Goal: Communication & Community: Answer question/provide support

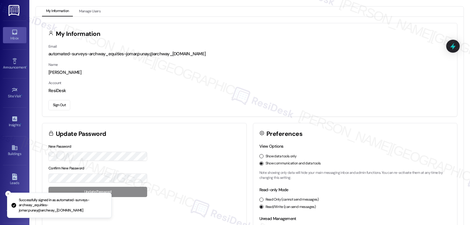
click at [17, 33] on link "Inbox" at bounding box center [14, 35] width 23 height 16
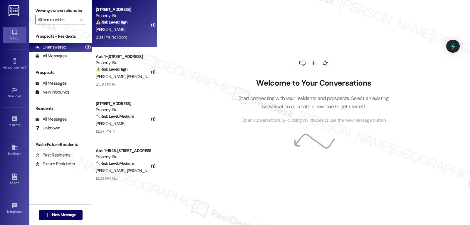
click at [129, 36] on div "2:34 PM: No i dont 2:34 PM: No i dont" at bounding box center [122, 36] width 55 height 7
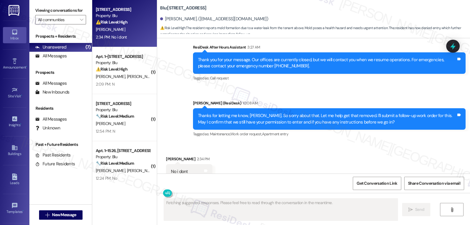
scroll to position [2140, 0]
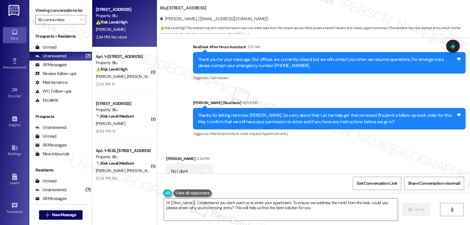
type textarea "Hi {{first_name}}, I understand you don't want us to enter your apartment. To e…"
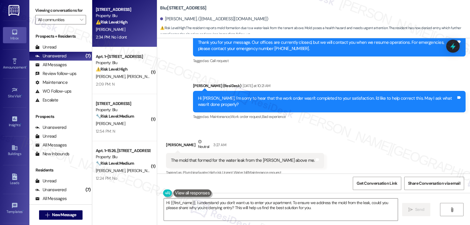
scroll to position [1964, 0]
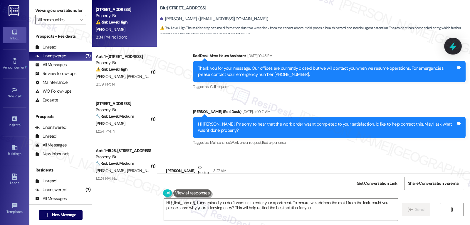
click at [453, 43] on icon at bounding box center [453, 46] width 10 height 10
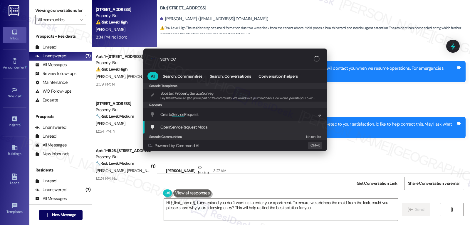
click at [195, 128] on span "Open Service Request Modal" at bounding box center [184, 126] width 48 height 5
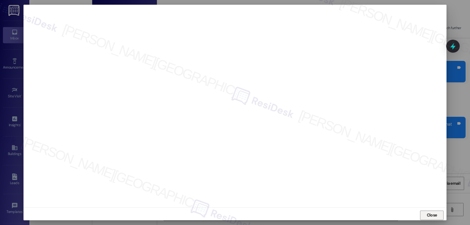
click at [432, 213] on span "Close" at bounding box center [431, 215] width 10 height 6
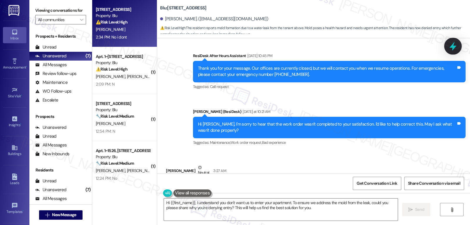
click at [450, 47] on icon at bounding box center [452, 46] width 7 height 9
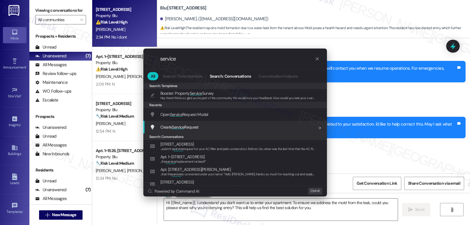
type input "service"
click at [188, 124] on span "Create Service Request" at bounding box center [179, 126] width 38 height 5
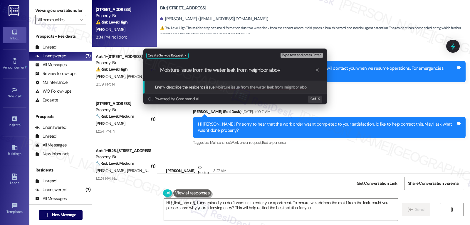
type input "Moisture issue from the water leak from neighbor above"
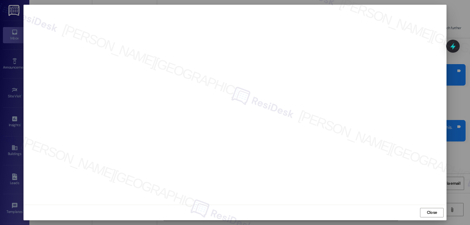
scroll to position [2139, 0]
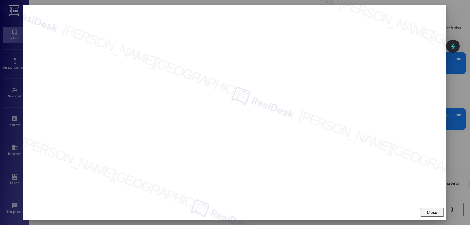
click at [429, 212] on span "Close" at bounding box center [431, 212] width 10 height 6
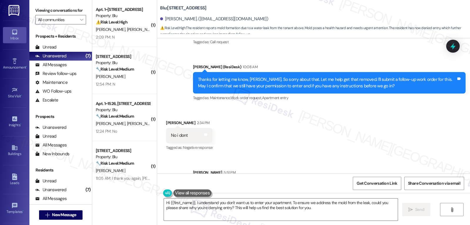
scroll to position [2187, 0]
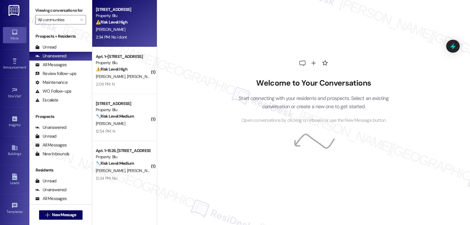
click at [97, 45] on div "Apt. 1~0714, 9500 Dessau Rd Property: Blu ⚠️ Risk Level: High The resident repo…" at bounding box center [124, 23] width 65 height 47
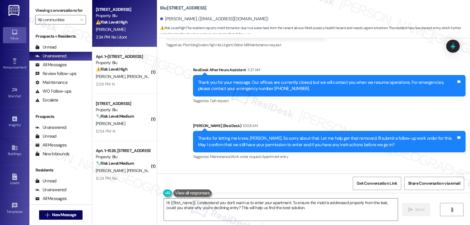
scroll to position [2140, 0]
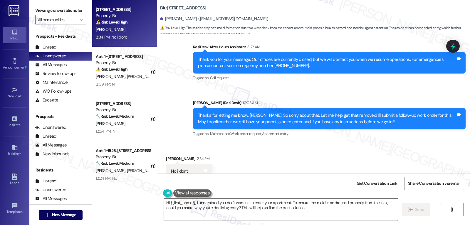
click at [317, 214] on textarea "Hi {{first_name}}, I understand you don't want us to enter your apartment. To e…" at bounding box center [281, 209] width 234 height 22
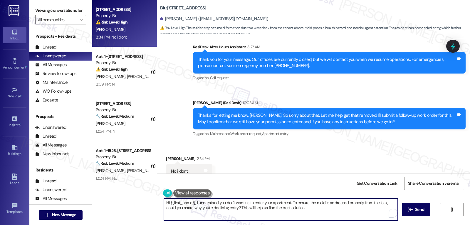
paste textarea "Moisture issue from the water leak from neighbor above"
type textarea "Hi {{first_name}}, I understand you don't want us to enter your apartment. To e…"
click at [453, 45] on icon at bounding box center [452, 46] width 7 height 9
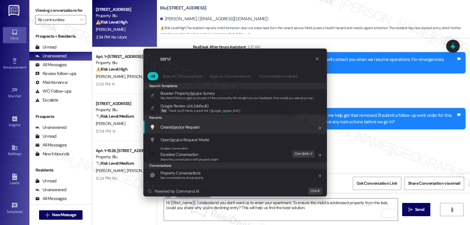
type input "servi"
click at [197, 125] on span "Create Servi ce Request" at bounding box center [179, 126] width 39 height 5
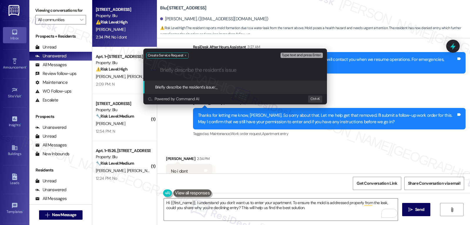
paste input "Moisture issue from the water leak from neighbor above"
type input "Moisture issue from the water leak from neighbor above"
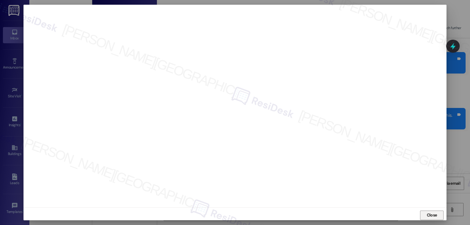
click at [434, 215] on span "Close" at bounding box center [431, 215] width 10 height 6
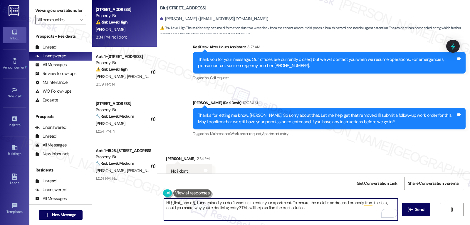
paste textarea "Moisture issue from the water leak from neighbor above"
type textarea "Hi {{first_name}}, I understand you don't want us to enter your apartment. To e…"
click at [449, 46] on icon at bounding box center [453, 46] width 8 height 8
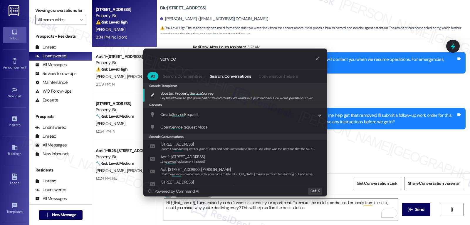
type input "service"
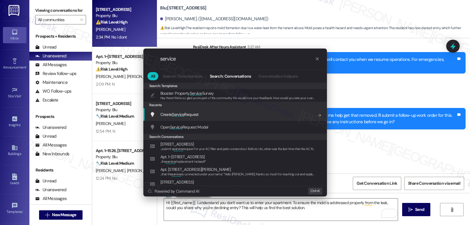
click at [181, 112] on div "Create Service Request Add shortcut" at bounding box center [234, 114] width 183 height 13
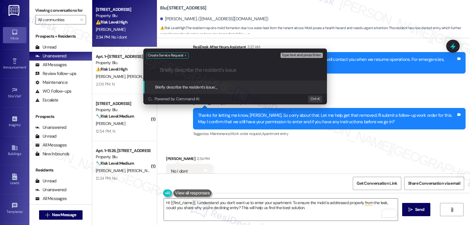
paste input "Moisture issue from the water leak from neighbor above"
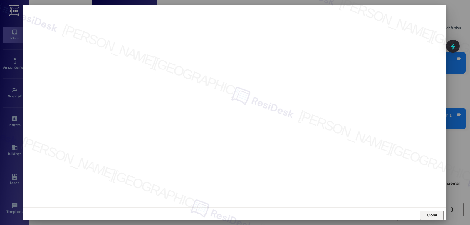
click at [435, 215] on span "Close" at bounding box center [431, 215] width 10 height 6
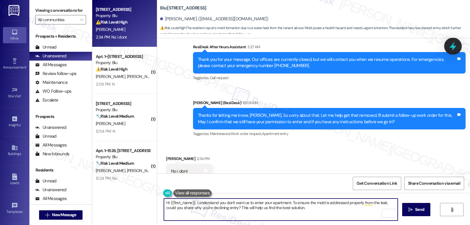
click at [456, 44] on icon at bounding box center [453, 46] width 10 height 10
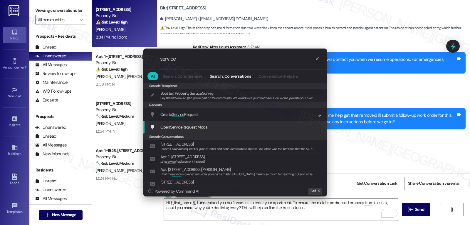
type input "service"
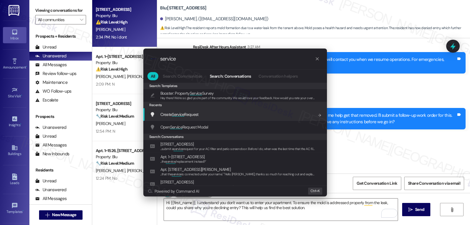
click at [205, 112] on div "Create Service Request Add shortcut" at bounding box center [236, 114] width 172 height 6
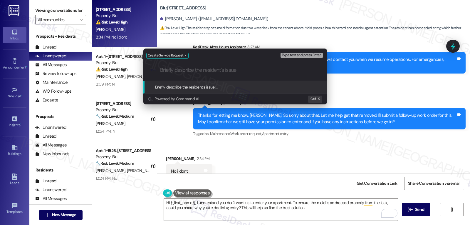
paste input "Moisture issue from the water leak from neighbor above"
type input "Moisture issue from the water leak from neighbor above"
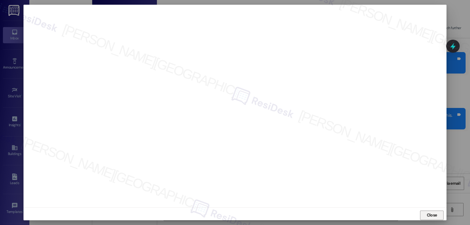
click at [433, 216] on span "Close" at bounding box center [431, 215] width 10 height 6
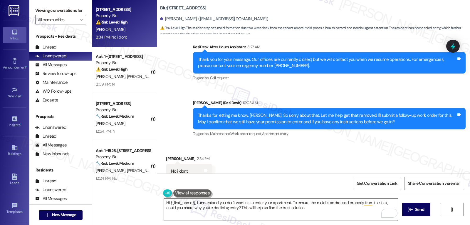
click at [297, 217] on textarea "Hi {{first_name}}, I understand you don't want us to enter your apartment. To e…" at bounding box center [281, 209] width 234 height 22
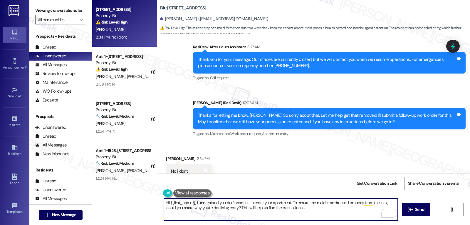
paste textarea "Moisture issue from the water leak from neighbor above"
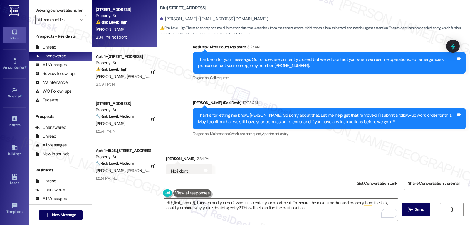
drag, startPoint x: 265, startPoint y: 159, endPoint x: 260, endPoint y: 164, distance: 7.5
drag, startPoint x: 260, startPoint y: 164, endPoint x: 411, endPoint y: 129, distance: 155.3
click at [405, 142] on div "Received via SMS Orentha Harris 2:34 PM No i dont Tags and notes Tagged as: Neg…" at bounding box center [313, 167] width 313 height 50
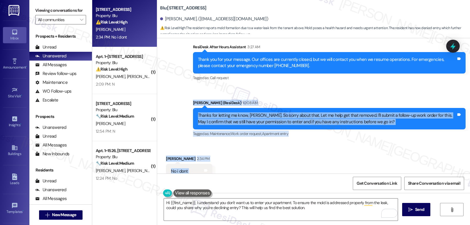
drag, startPoint x: 186, startPoint y: 84, endPoint x: 228, endPoint y: 148, distance: 75.7
click at [228, 148] on div "Lease started Feb 20, 2025 at 7:00 PM Survey, sent via SMS Residesk Automated S…" at bounding box center [313, 105] width 313 height 135
copy div "Sarah (ResiDesk) 10:08 AM Thanks for letting me know, Orentha. So sorry about t…"
click at [383, 142] on div "Received via SMS Orentha Harris 2:34 PM No i dont Tags and notes Tagged as: Neg…" at bounding box center [313, 167] width 313 height 50
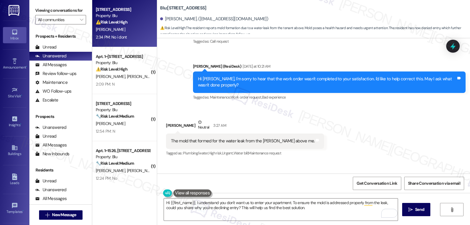
scroll to position [2022, 0]
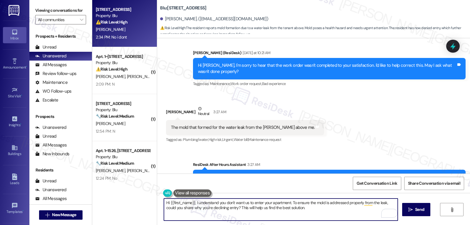
click at [333, 216] on textarea "Hi {{first_name}}, I understand you don't want us to enter your apartment. To e…" at bounding box center [281, 209] width 234 height 22
paste textarea "Sarah (ResiDesk) 10:08 AM Thanks for letting me know, Orentha. So sorry about t…"
type textarea "Hi {{first_name}}, I understand you don't want us to enter your apartment. To e…"
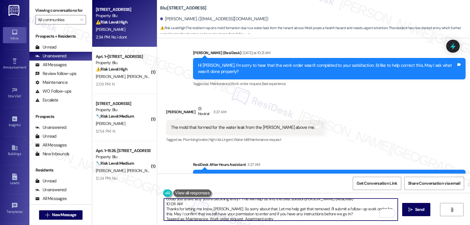
scroll to position [0, 0]
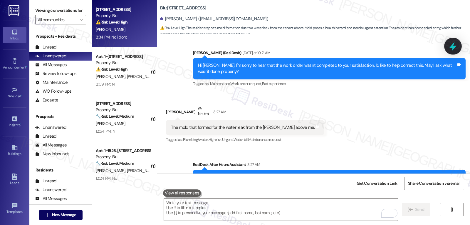
drag, startPoint x: 451, startPoint y: 46, endPoint x: 445, endPoint y: 46, distance: 6.2
click at [450, 46] on icon at bounding box center [452, 46] width 5 height 7
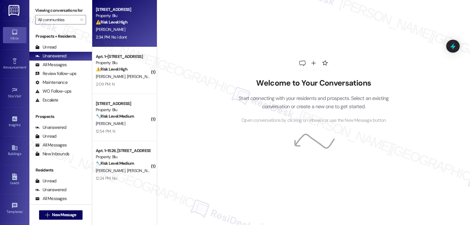
click at [114, 16] on div "Property: Blu" at bounding box center [123, 16] width 54 height 6
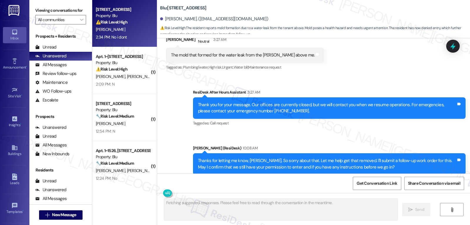
scroll to position [2081, 0]
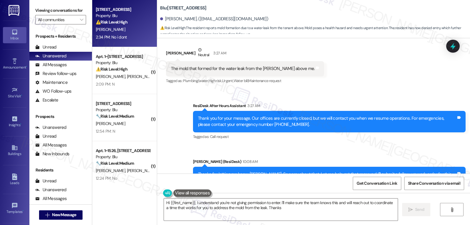
type textarea "Hi {{first_name}}, I understand you're not giving permission to enter. I'll mak…"
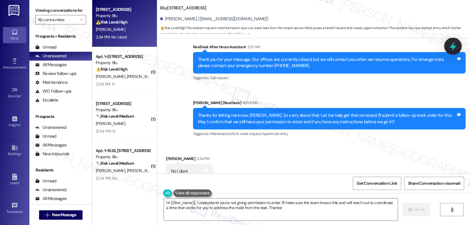
click at [456, 45] on icon at bounding box center [453, 46] width 10 height 10
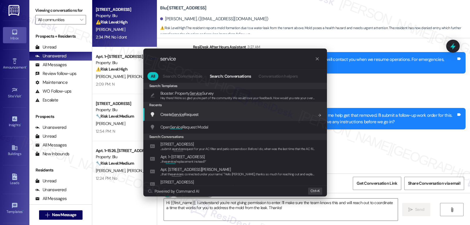
type input "service"
click at [204, 118] on div "Create Service Request Add shortcut" at bounding box center [234, 114] width 183 height 13
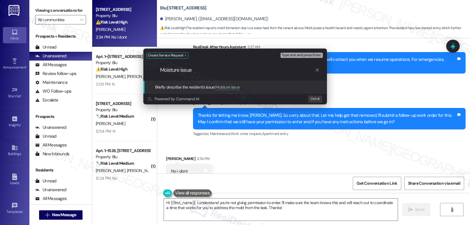
click at [198, 72] on input "Moisture issue" at bounding box center [237, 70] width 155 height 6
click at [248, 69] on input "Moisture issue due to the leak from updstairs resident" at bounding box center [237, 70] width 155 height 6
click at [292, 70] on input "Moisture issue due to the leak from upstairs resident" at bounding box center [237, 70] width 155 height 6
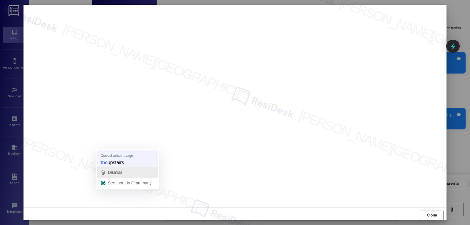
click at [120, 165] on span "upstairs" at bounding box center [115, 162] width 16 height 6
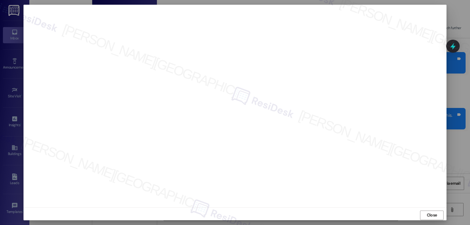
scroll to position [3, 0]
click at [78, 204] on div "Close" at bounding box center [234, 212] width 423 height 16
click at [425, 209] on span "Close" at bounding box center [431, 212] width 13 height 6
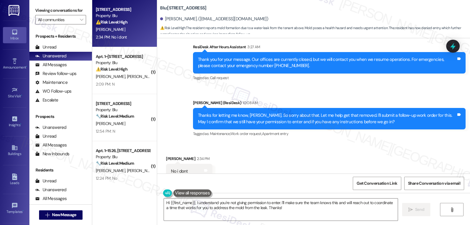
click at [448, 51] on div at bounding box center [453, 46] width 14 height 13
click at [455, 46] on icon at bounding box center [452, 46] width 7 height 9
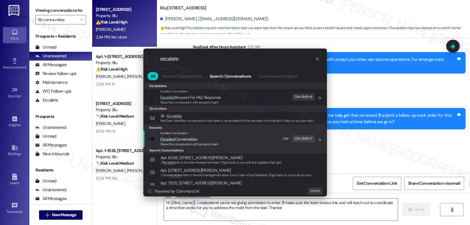
type input "escalate"
click at [204, 146] on div "Share this conversation with property team" at bounding box center [189, 143] width 58 height 5
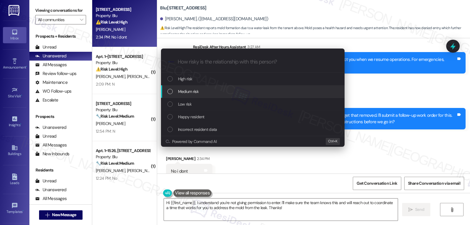
click at [204, 93] on div "Medium risk" at bounding box center [253, 91] width 172 height 6
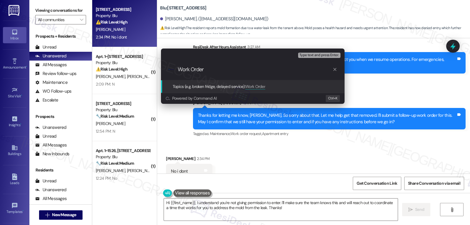
paste input "4026129"
type input "Work Order 4026129 filed by ResiDesk - Moisture issue"
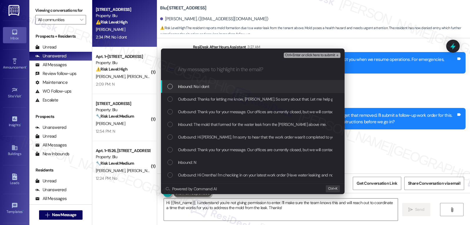
click at [204, 93] on div "Outbound: Thanks for letting me know, Orentha. So sorry about that. Let me help…" at bounding box center [252, 99] width 183 height 13
click at [204, 90] on div "Inbound: No i dont" at bounding box center [252, 86] width 183 height 13
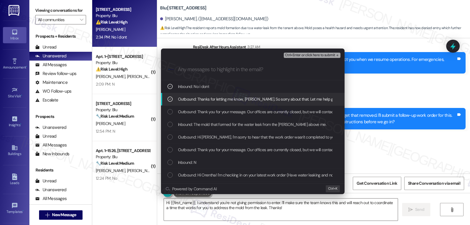
click at [171, 100] on icon "List of options" at bounding box center [170, 99] width 4 height 4
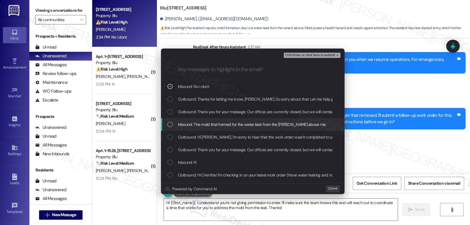
click at [169, 126] on div "List of options" at bounding box center [169, 124] width 5 height 5
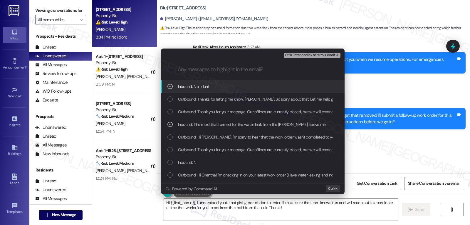
click at [324, 56] on span "Ctrl+Enter or click here to submit" at bounding box center [310, 55] width 50 height 4
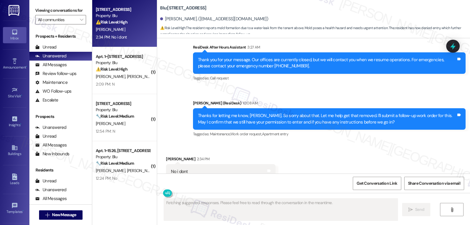
scroll to position [2140, 0]
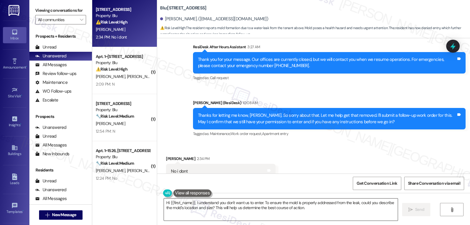
click at [195, 212] on textarea "Hi {{first_name}}, I understand you don't want us to enter. To ensure the mold …" at bounding box center [281, 209] width 234 height 22
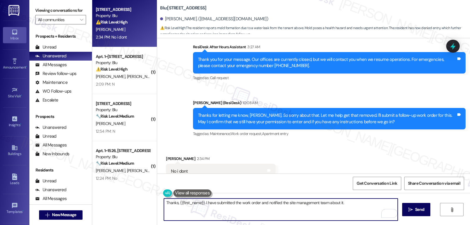
click at [350, 203] on textarea "Thanks, {{first_name}}. I have submitted the work order and notified the site m…" at bounding box center [281, 209] width 234 height 22
type textarea "Thanks, {{first_name}}. I have submitted the work order and notified the site m…"
click at [415, 212] on button " Send" at bounding box center [416, 209] width 28 height 13
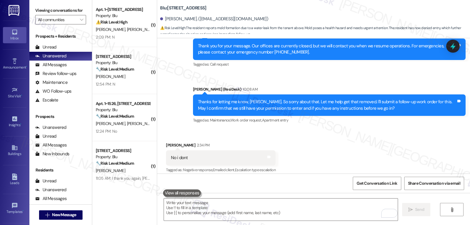
scroll to position [2187, 0]
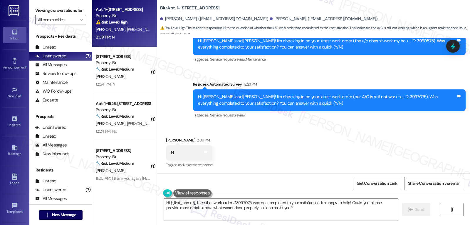
scroll to position [330, 0]
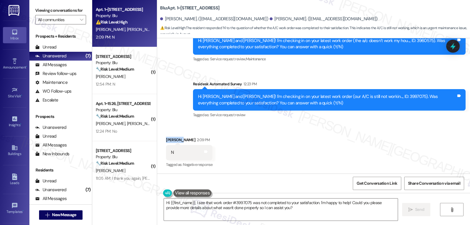
drag, startPoint x: 177, startPoint y: 139, endPoint x: 156, endPoint y: 139, distance: 20.6
click at [157, 139] on div "Received via SMS [PERSON_NAME] 2:09 PM N Tags and notes Tagged as: Negative res…" at bounding box center [313, 148] width 313 height 50
copy div "[PERSON_NAME]"
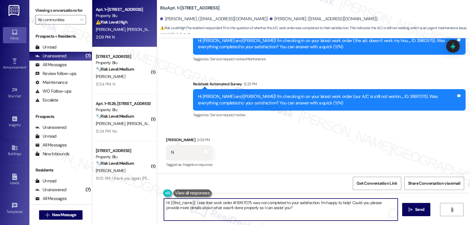
drag, startPoint x: 166, startPoint y: 202, endPoint x: 191, endPoint y: 203, distance: 25.3
click at [191, 203] on textarea "Hi {{first_name}}, I see that work order #3997075 was not completed to your sat…" at bounding box center [281, 209] width 234 height 22
paste textarea "[PERSON_NAME]"
click at [279, 212] on textarea "Hi [PERSON_NAME], I see that work order #3997075 was not completed to your sati…" at bounding box center [281, 209] width 234 height 22
type textarea "Hi [PERSON_NAME], I see that work order #3997075 was not completed to your sati…"
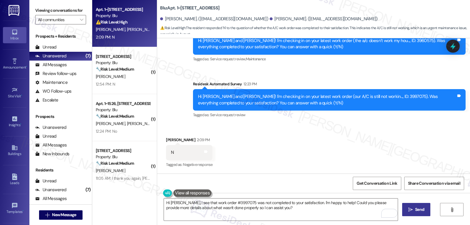
click at [404, 213] on button " Send" at bounding box center [416, 209] width 28 height 13
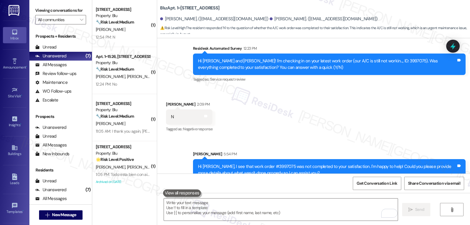
scroll to position [377, 0]
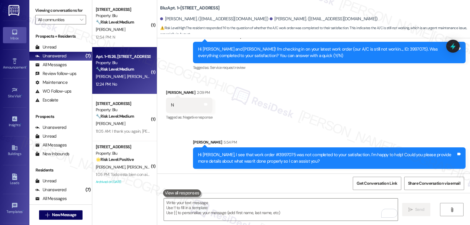
click at [108, 48] on div "Apt. 1~1526, [STREET_ADDRESS] Property: Blu 🔧 Risk Level: Medium The resident r…" at bounding box center [124, 70] width 65 height 47
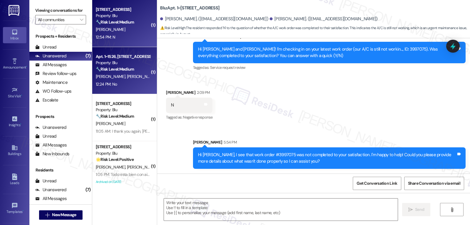
type textarea "Fetching suggested responses. Please feel free to read through the conversation…"
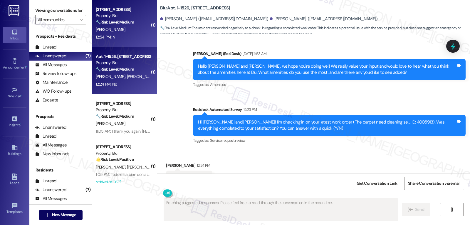
click at [117, 35] on div "12:54 PM: N 12:54 PM: N" at bounding box center [122, 36] width 55 height 7
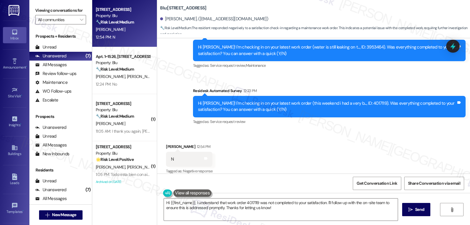
scroll to position [1128, 0]
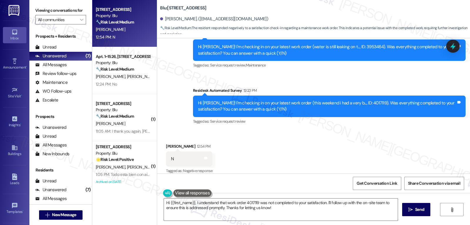
drag, startPoint x: 325, startPoint y: 202, endPoint x: 342, endPoint y: 223, distance: 27.1
click at [335, 218] on textarea "Hi {{first_name}}, I understand that work order 4017119 was not completed to yo…" at bounding box center [281, 209] width 234 height 22
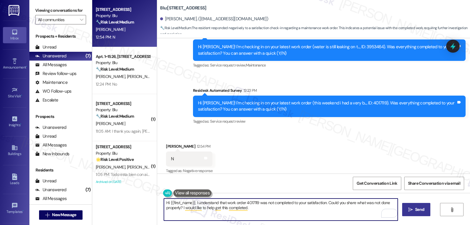
type textarea "Hi {{first_name}}, I understand that work order 4017119 was not completed to yo…"
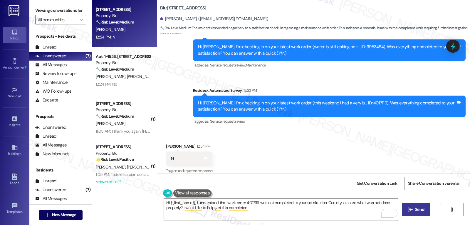
click at [421, 208] on span "Send" at bounding box center [419, 209] width 9 height 6
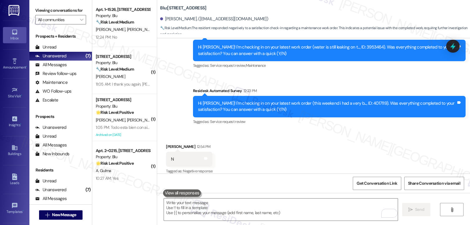
scroll to position [1175, 0]
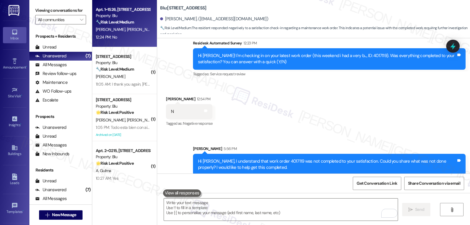
click at [127, 29] on div "[PERSON_NAME] [PERSON_NAME]" at bounding box center [122, 29] width 55 height 7
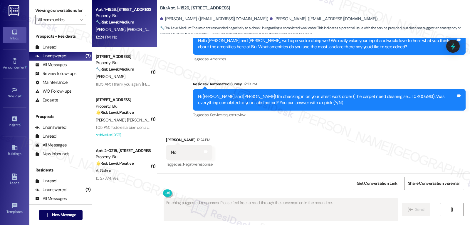
scroll to position [526, 0]
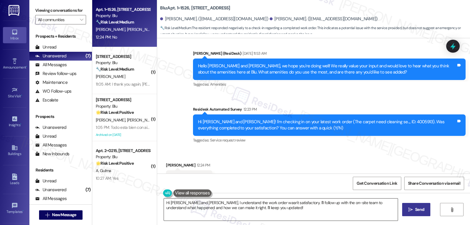
click at [168, 201] on textarea "Hi [PERSON_NAME] and [PERSON_NAME], I understand the work order wasn't satisfac…" at bounding box center [281, 209] width 234 height 22
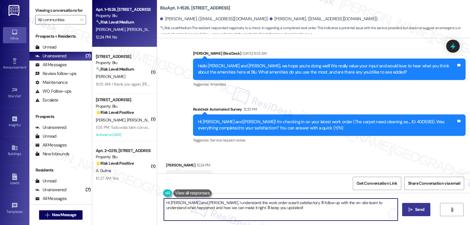
click at [168, 202] on textarea "Hi [PERSON_NAME] and [PERSON_NAME], I understand the work order wasn't satisfac…" at bounding box center [281, 209] width 234 height 22
drag, startPoint x: 258, startPoint y: 202, endPoint x: 358, endPoint y: 238, distance: 106.1
click at [358, 224] on html "Inbox Go to Inbox Announcement • Send A Text Announcement Site Visit • Go to Si…" at bounding box center [235, 112] width 470 height 225
type textarea "Hi [PERSON_NAME], I understand the work order wasn't satisfactory. I'm really s…"
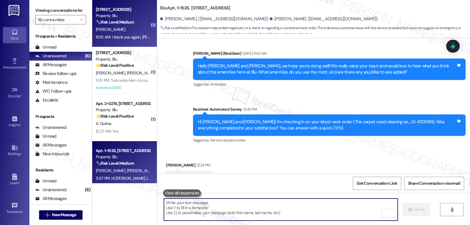
click at [125, 23] on strong "🔧 Risk Level: Medium" at bounding box center [115, 21] width 38 height 5
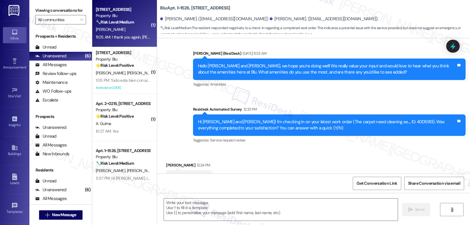
type textarea "Fetching suggested responses. Please feel free to read through the conversation…"
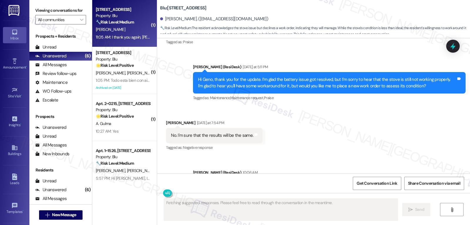
scroll to position [1485, 0]
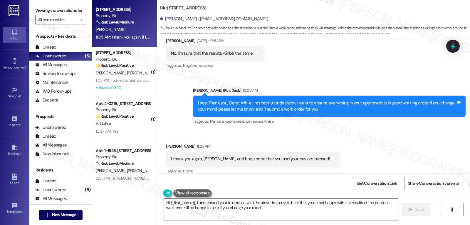
click at [273, 214] on textarea "Hi {{first_name}}, I understand your frustration with the stove. I'm sorry to h…" at bounding box center [281, 209] width 234 height 22
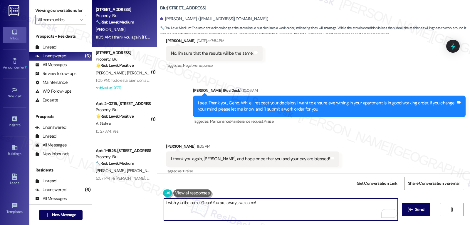
click at [269, 207] on textarea "I wish you the same, Geno! You are always welcome!" at bounding box center [281, 209] width 234 height 22
type textarea "I wish you the same, Geno! You are always welcome!"
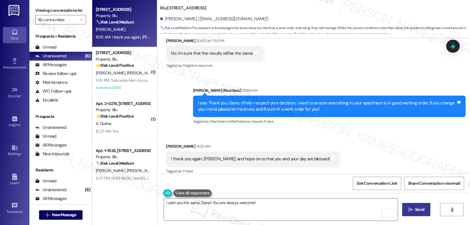
click at [415, 209] on span "Send" at bounding box center [419, 209] width 9 height 6
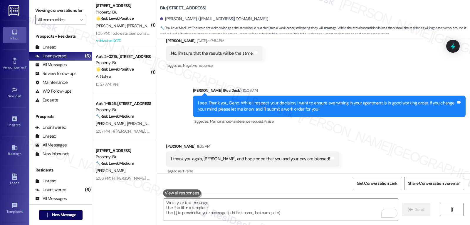
scroll to position [1526, 0]
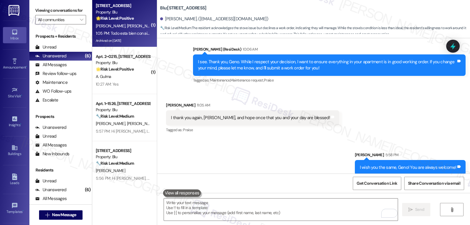
click at [121, 30] on div "1:05 PM: Todo esta bien con aire gracias 1:05 PM: Todo esta bien con aire graci…" at bounding box center [122, 33] width 55 height 7
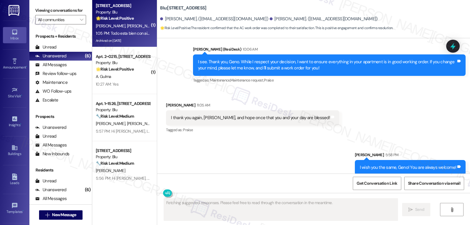
scroll to position [885, 0]
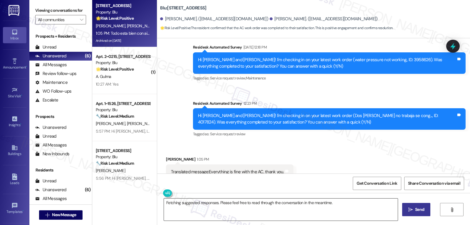
click at [237, 208] on textarea "Fetching suggested responses. Please feel free to read through the conversation…" at bounding box center [281, 209] width 234 height 22
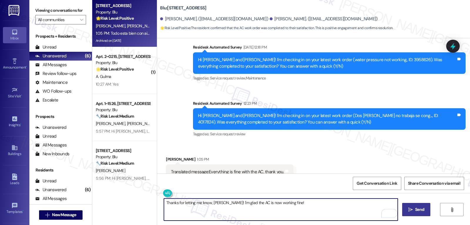
click at [298, 204] on textarea "Thanks for letting me know, [PERSON_NAME]! I'm glad the AC is now working fine!" at bounding box center [281, 209] width 234 height 22
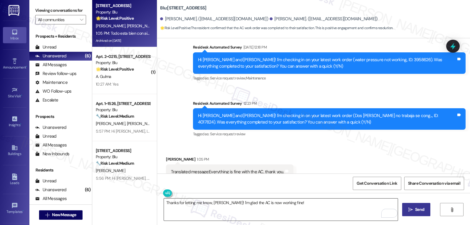
drag, startPoint x: 332, startPoint y: 202, endPoint x: 327, endPoint y: 202, distance: 4.7
click at [332, 202] on textarea "Thanks for letting me know, [PERSON_NAME]! I'm glad the AC is now working fine!" at bounding box center [281, 209] width 234 height 22
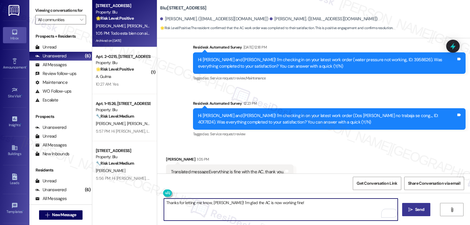
paste textarea "If anything comes up or if you have any questions, just give me a shout. I’m he…"
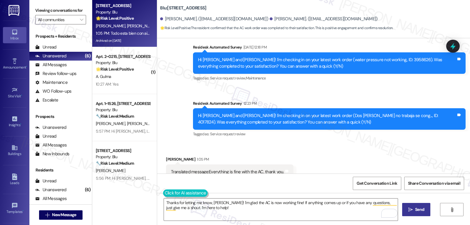
click at [163, 195] on button at bounding box center [185, 192] width 45 height 7
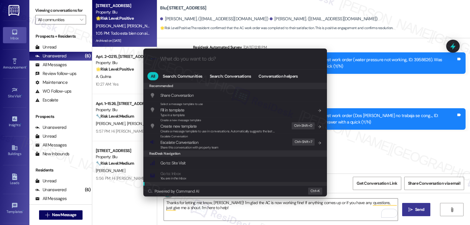
click at [275, 207] on div ".cls-1{fill:#0a055f;}.cls-2{fill:#0cc4c4;} resideskLogoBlueOrange All Search: C…" at bounding box center [235, 112] width 470 height 225
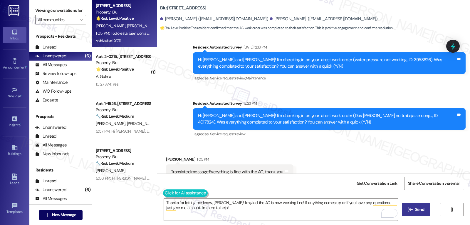
click at [163, 195] on button at bounding box center [185, 192] width 45 height 7
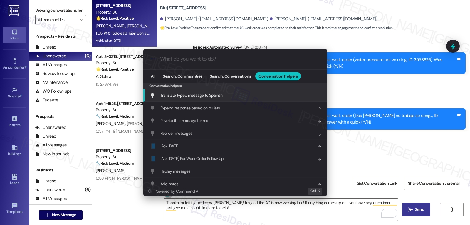
click at [222, 96] on span "Translate typed message to Spanish" at bounding box center [191, 94] width 62 height 5
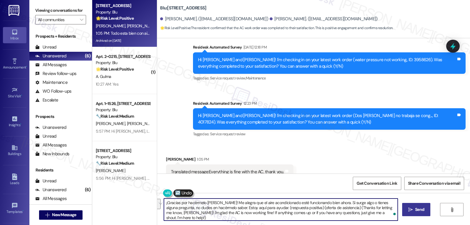
drag, startPoint x: 271, startPoint y: 208, endPoint x: 469, endPoint y: 238, distance: 200.5
click at [469, 224] on html "Inbox Go to Inbox Announcement • Send A Text Announcement Site Visit • Go to Si…" at bounding box center [235, 112] width 470 height 225
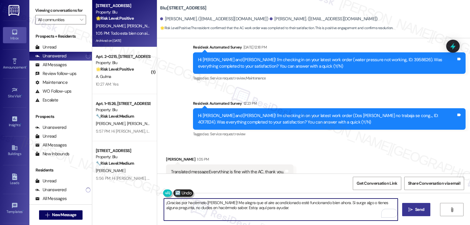
type textarea "¡Gracias por hacérmelo [PERSON_NAME]! Me alegra que el aire acondicionado esté …"
click at [409, 210] on icon "" at bounding box center [410, 209] width 4 height 5
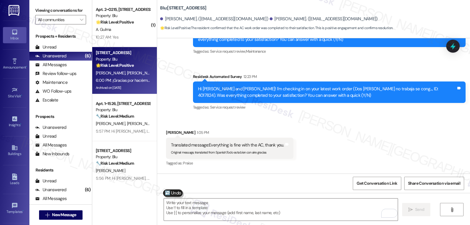
scroll to position [932, 0]
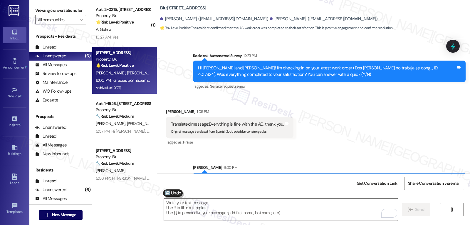
click at [186, 204] on textarea "To enrich screen reader interactions, please activate Accessibility in Grammarl…" at bounding box center [281, 209] width 234 height 22
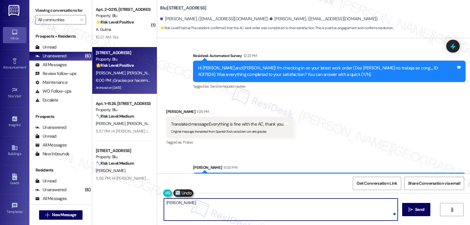
paste textarea "I hope you’re enjoying your time at {{property}}! Has it been meeting your expe…"
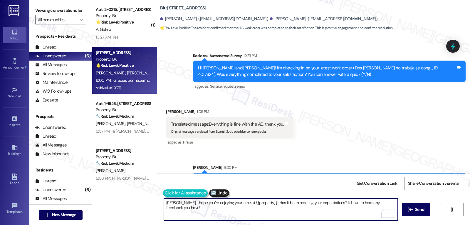
click at [163, 193] on button at bounding box center [185, 192] width 45 height 7
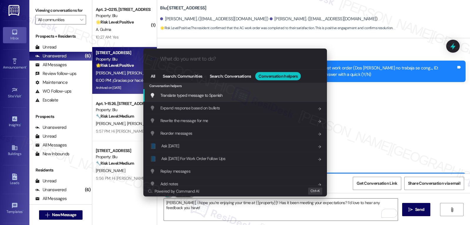
click at [215, 95] on span "Translate typed message to Spanish" at bounding box center [191, 94] width 62 height 5
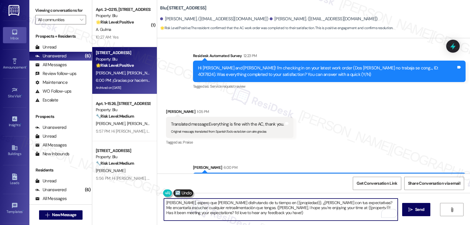
drag, startPoint x: 231, startPoint y: 209, endPoint x: 417, endPoint y: 238, distance: 188.4
click at [417, 224] on html "Inbox Go to Inbox Announcement • Send A Text Announcement Site Visit • Go to Si…" at bounding box center [235, 112] width 470 height 225
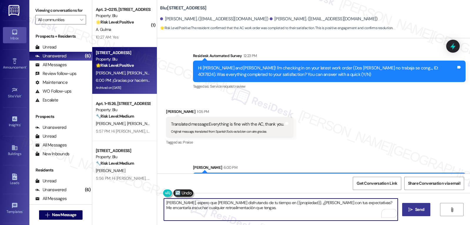
type textarea "[PERSON_NAME], espero que [PERSON_NAME] disfrutando de tu tiempo en {{propiedad…"
click at [417, 211] on span "Send" at bounding box center [419, 209] width 9 height 6
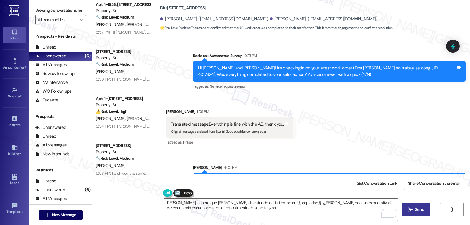
scroll to position [0, 0]
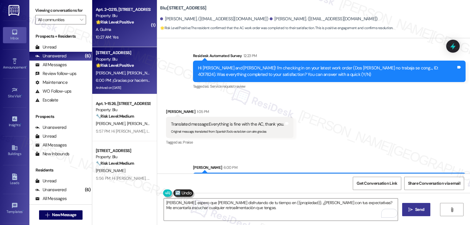
click at [102, 43] on div "Apt. 2~0215, [STREET_ADDRESS] Property: Blu 🌟 Risk Level: Positive The resident…" at bounding box center [124, 23] width 65 height 47
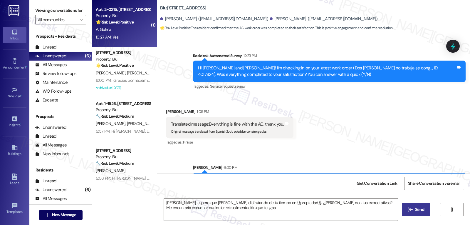
type textarea "Fetching suggested responses. Please feel free to read through the conversation…"
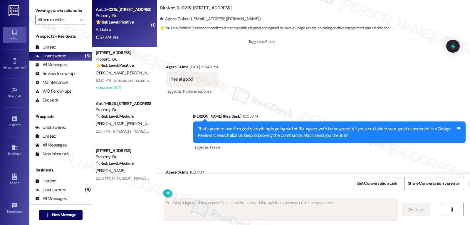
scroll to position [797, 0]
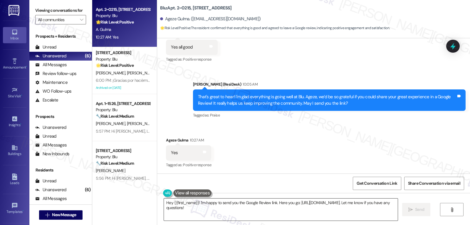
click at [283, 214] on textarea "Hey {{first_name}}! I'm happy to send you the Google Review link. Here you go: …" at bounding box center [281, 209] width 234 height 22
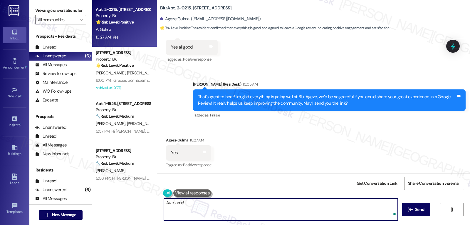
paste textarea "Here’s the review link: {{google_review_link}}. It only takes a minute! Please …"
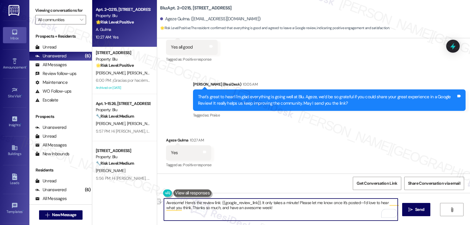
drag, startPoint x: 257, startPoint y: 203, endPoint x: 295, endPoint y: 204, distance: 37.6
click at [295, 204] on textarea "Awesome! Here’s the review link: {{google_review_link}}. It only takes a minute…" at bounding box center [281, 209] width 234 height 22
type textarea "Awesome! Here’s the review link: {{google_review_link}}, Ageze! Please let me k…"
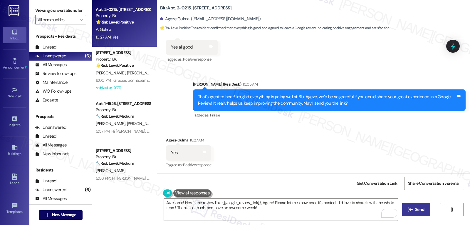
click at [408, 211] on icon "" at bounding box center [410, 209] width 4 height 5
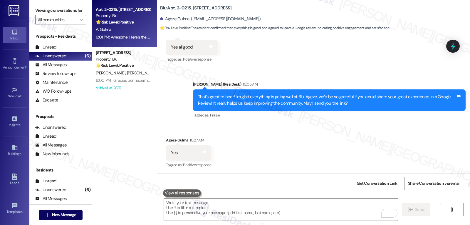
scroll to position [845, 0]
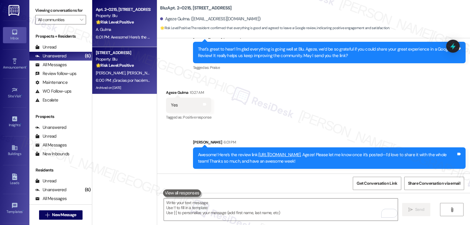
click at [131, 71] on div "[PERSON_NAME] [PERSON_NAME]" at bounding box center [122, 72] width 55 height 7
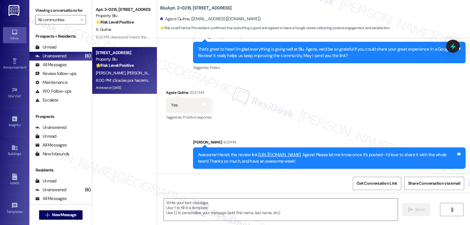
type textarea "Fetching suggested responses. Please feel free to read through the conversation…"
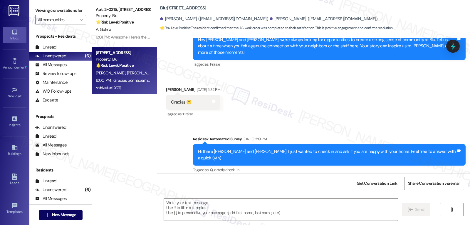
type textarea "Fetching suggested responses. Please feel free to read through the conversation…"
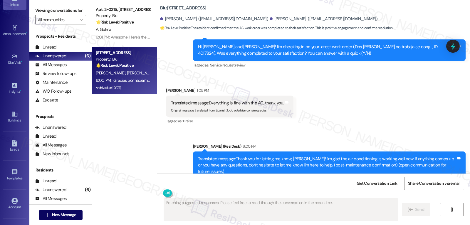
scroll to position [55, 0]
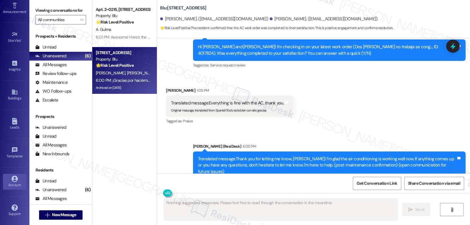
click at [15, 183] on div "Account" at bounding box center [14, 185] width 29 height 6
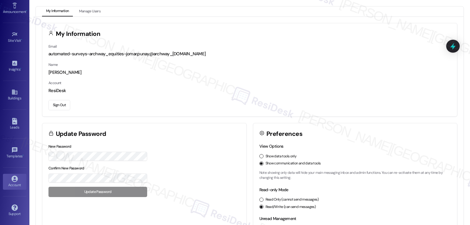
click at [66, 103] on button "Sign Out" at bounding box center [59, 105] width 22 height 10
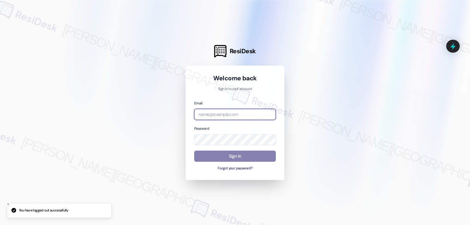
click at [212, 114] on input "email" at bounding box center [235, 114] width 82 height 11
click at [227, 114] on input "email" at bounding box center [235, 114] width 82 height 11
paste input "[EMAIL_ADDRESS][DOMAIN_NAME]"
type input "[EMAIL_ADDRESS][DOMAIN_NAME]"
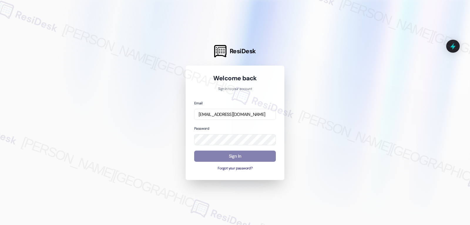
scroll to position [0, 0]
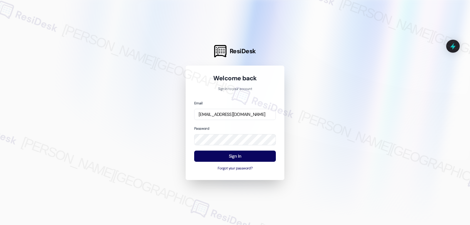
click at [236, 128] on div "Password" at bounding box center [235, 135] width 82 height 20
click at [247, 158] on button "Sign In" at bounding box center [235, 155] width 82 height 11
